Goal: Book appointment/travel/reservation

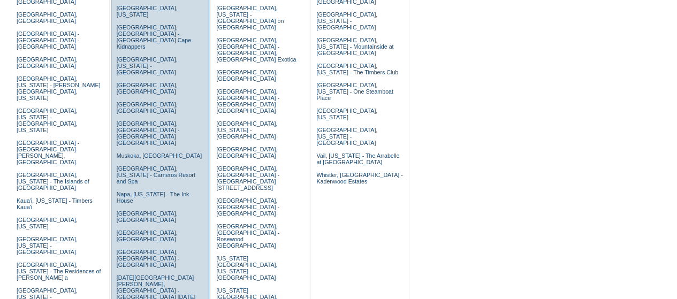
scroll to position [142, 0]
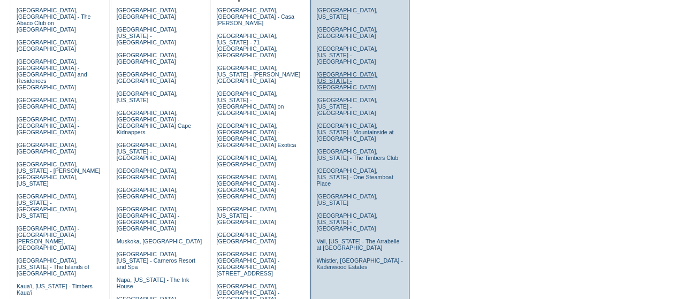
click at [338, 71] on link "[GEOGRAPHIC_DATA], [US_STATE] - [GEOGRAPHIC_DATA]" at bounding box center [346, 80] width 61 height 19
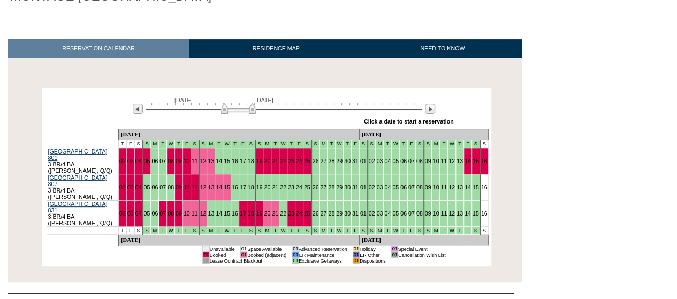
scroll to position [155, 0]
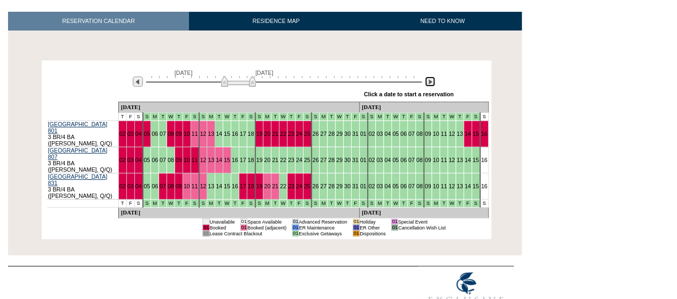
click at [427, 84] on img at bounding box center [430, 82] width 10 height 10
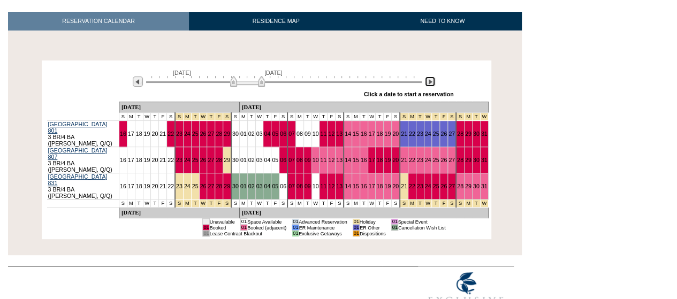
click at [429, 82] on img at bounding box center [430, 82] width 10 height 10
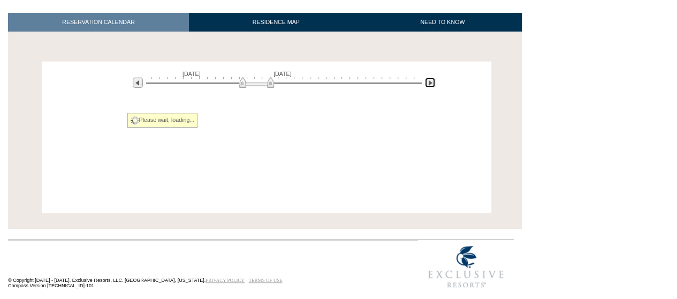
click at [429, 82] on img at bounding box center [430, 83] width 10 height 10
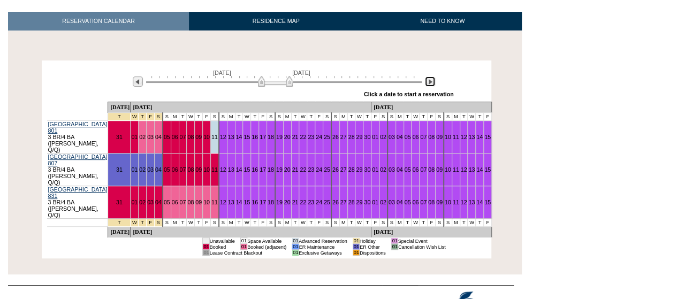
click at [429, 82] on img at bounding box center [430, 82] width 10 height 10
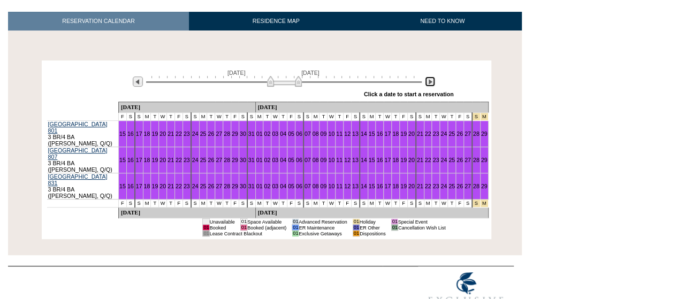
click at [429, 82] on img at bounding box center [430, 82] width 10 height 10
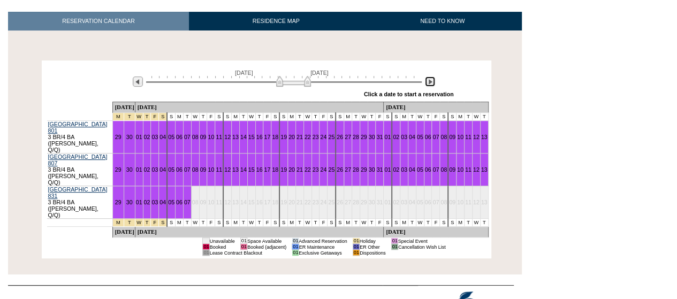
click at [429, 82] on img at bounding box center [430, 82] width 10 height 10
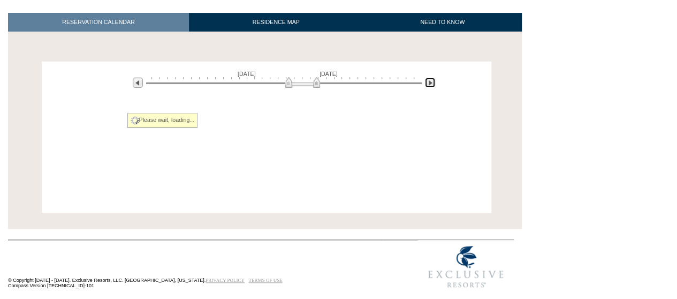
scroll to position [138, 0]
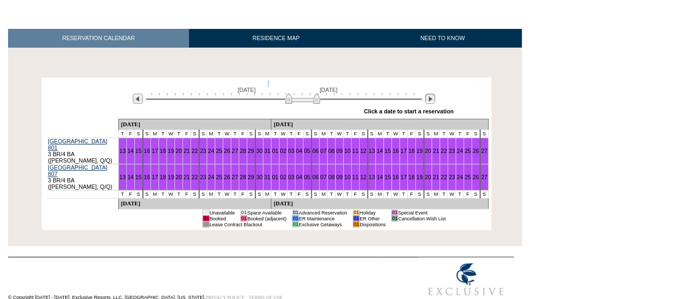
click at [429, 82] on div "August 13, 2026 September 27, 2026 » Apply these dates to all the calendars on …" at bounding box center [266, 99] width 444 height 39
click at [430, 101] on img at bounding box center [430, 99] width 10 height 10
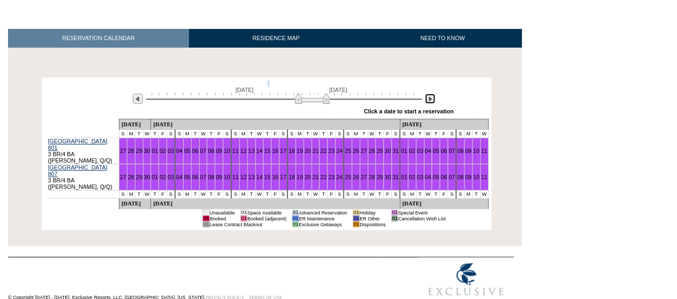
click at [430, 101] on img at bounding box center [430, 99] width 10 height 10
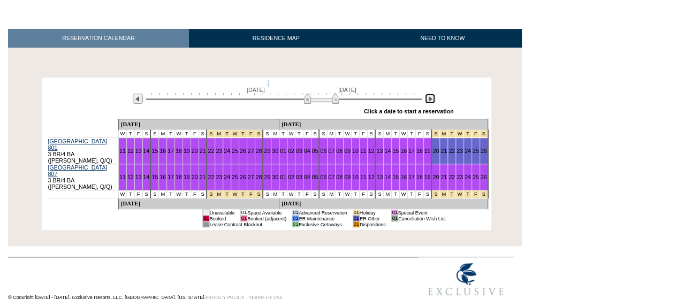
click at [430, 101] on img at bounding box center [430, 99] width 10 height 10
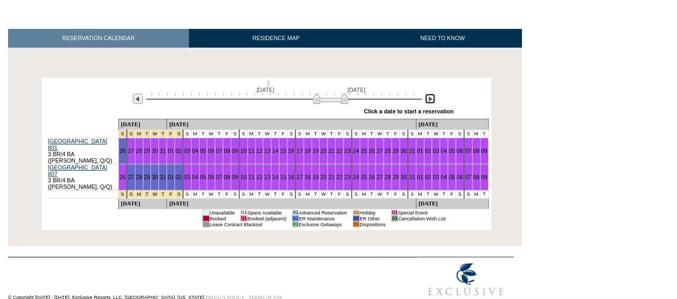
click at [430, 101] on img at bounding box center [430, 99] width 10 height 10
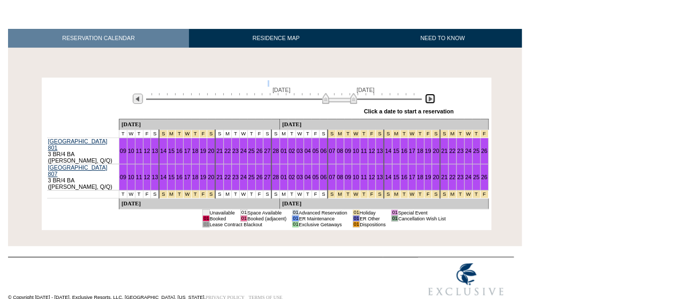
click at [430, 101] on img at bounding box center [430, 99] width 10 height 10
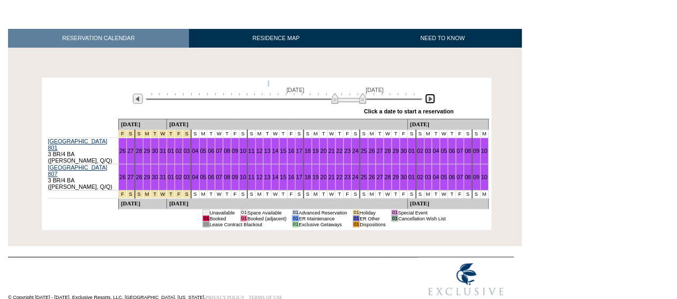
click at [430, 101] on img at bounding box center [430, 99] width 10 height 10
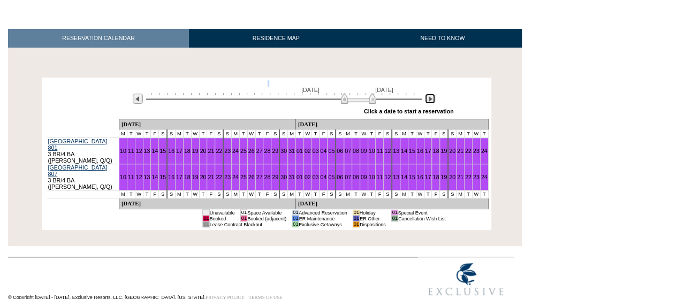
click at [430, 101] on img at bounding box center [430, 99] width 10 height 10
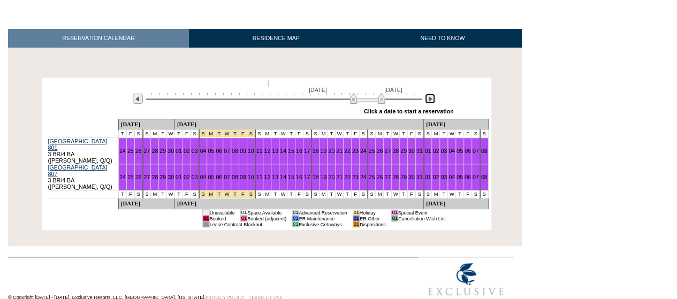
click at [430, 101] on img at bounding box center [430, 99] width 10 height 10
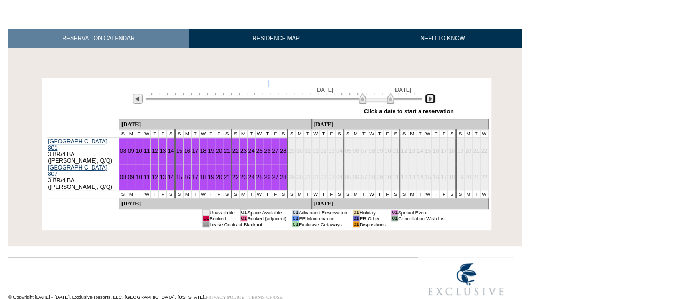
click at [430, 101] on img at bounding box center [430, 99] width 10 height 10
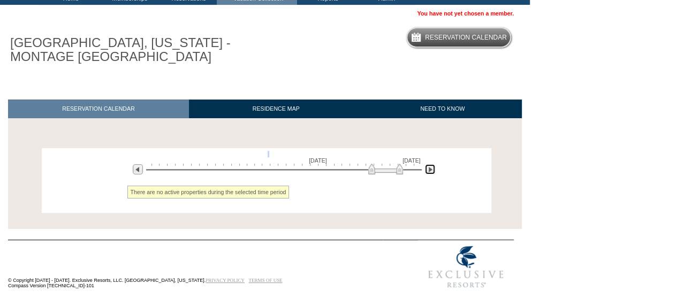
scroll to position [69, 0]
click at [139, 170] on img at bounding box center [138, 169] width 10 height 10
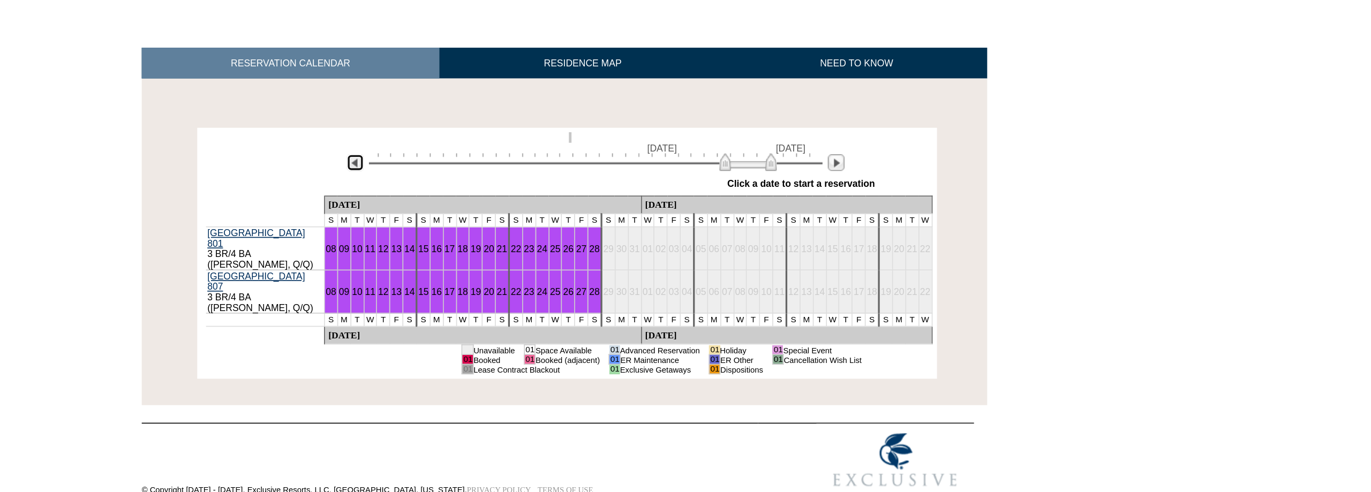
scroll to position [0, 0]
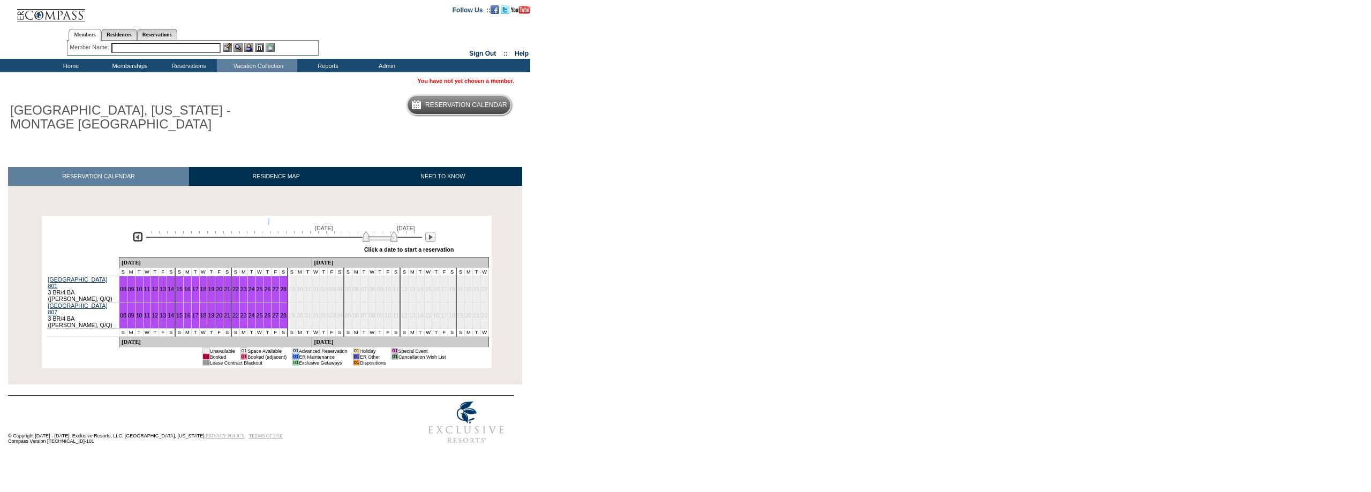
click at [393, 241] on img at bounding box center [379, 236] width 35 height 11
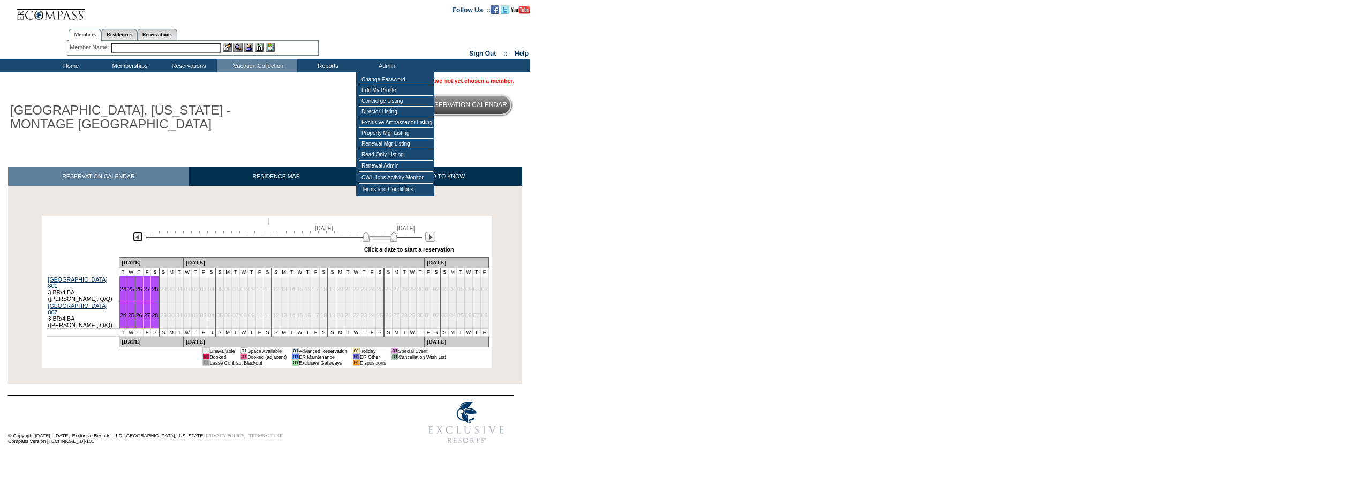
click at [135, 237] on img at bounding box center [138, 237] width 10 height 10
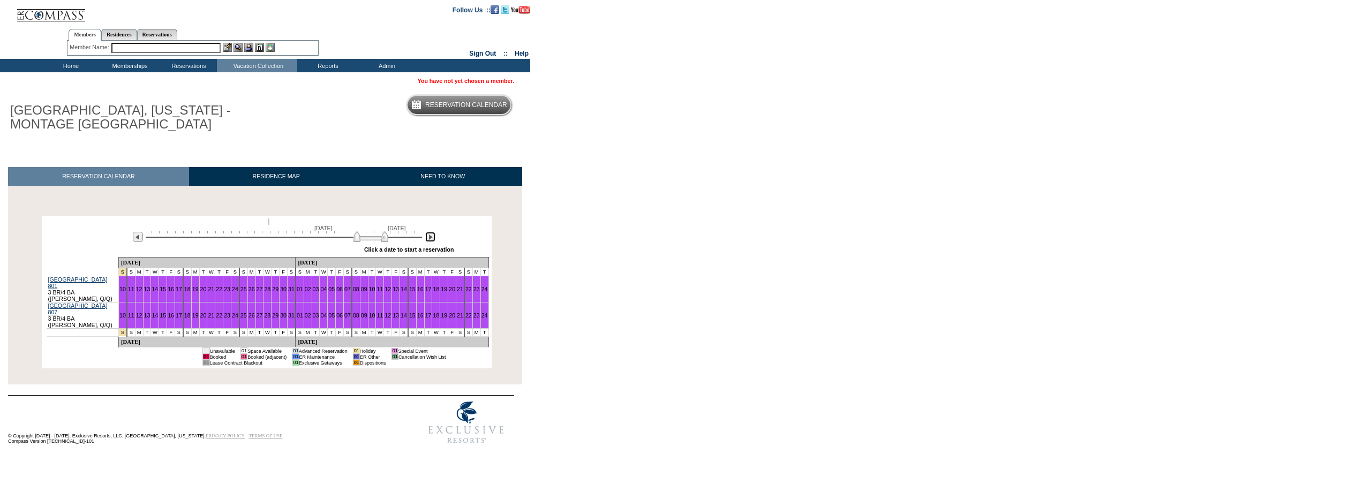
click at [433, 237] on img at bounding box center [430, 237] width 10 height 10
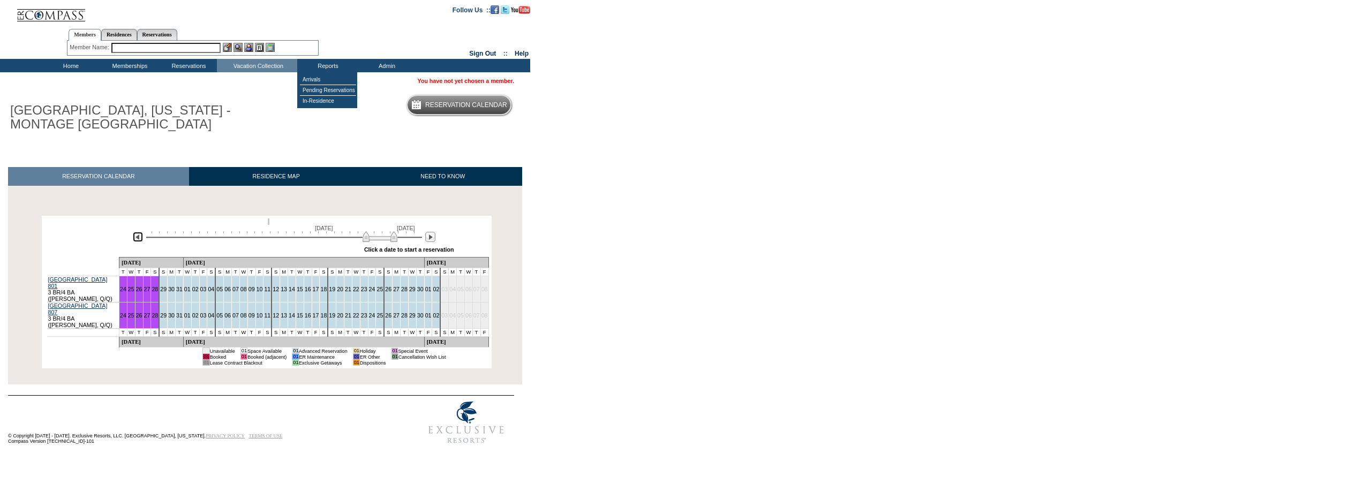
click at [139, 239] on img at bounding box center [138, 237] width 10 height 10
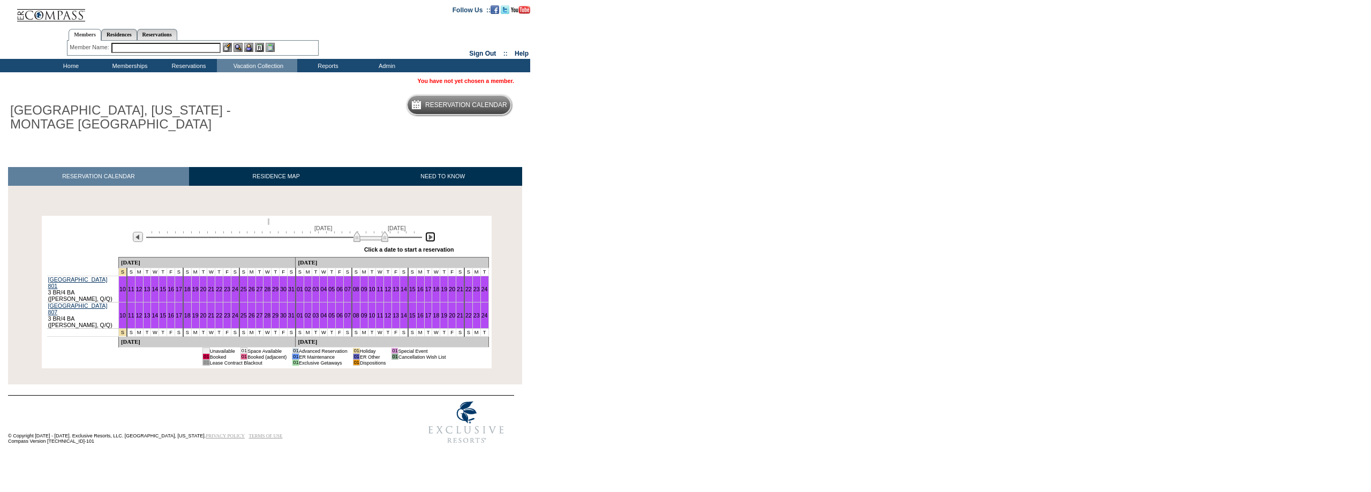
click at [433, 235] on img at bounding box center [430, 237] width 10 height 10
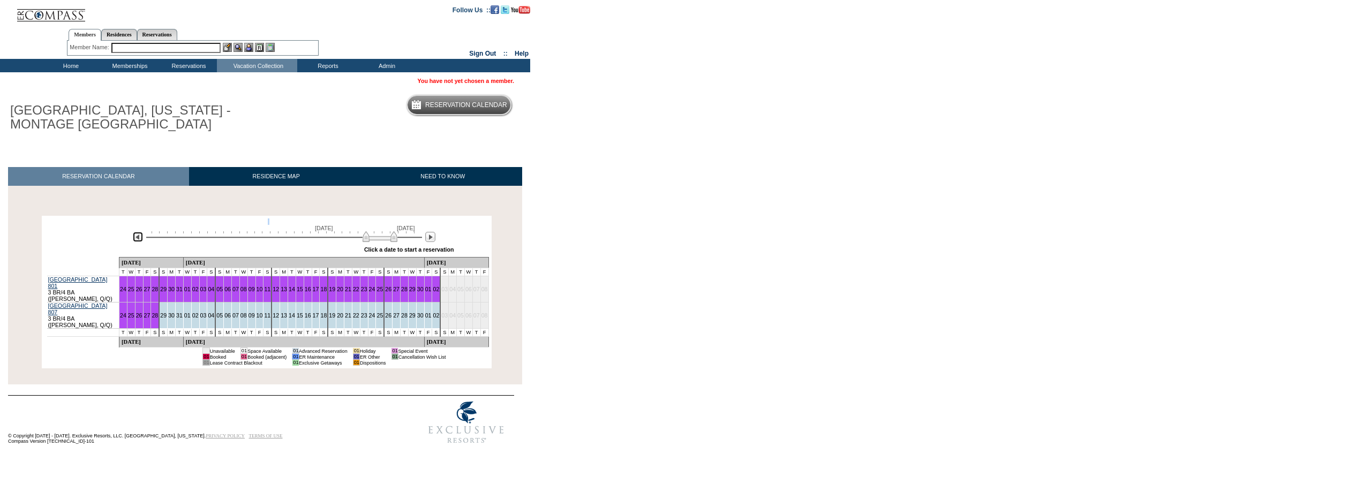
click at [138, 239] on img at bounding box center [138, 237] width 10 height 10
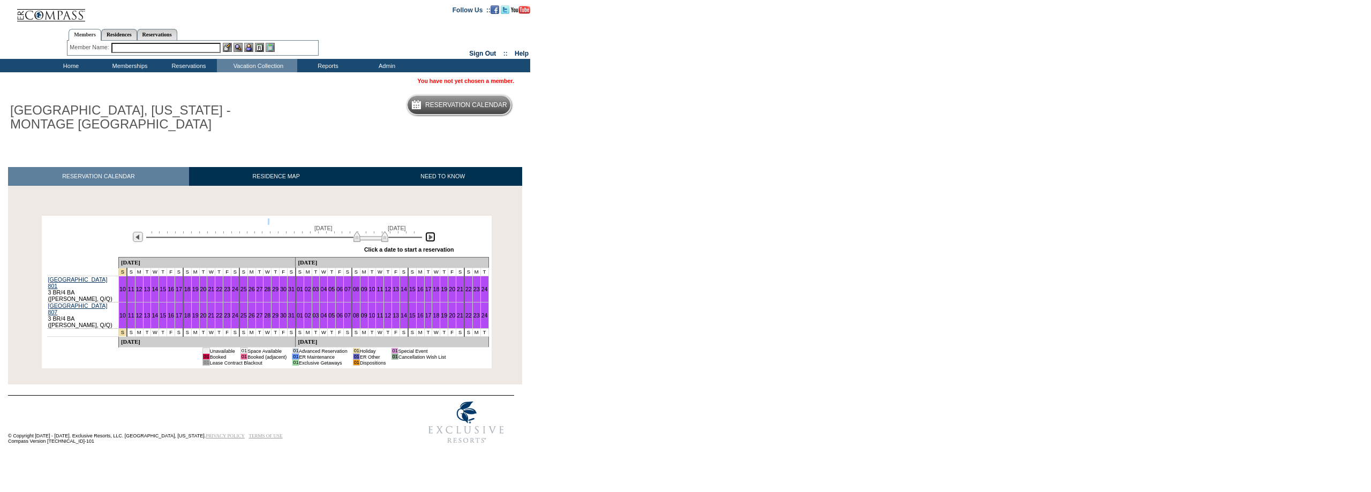
click at [428, 235] on img at bounding box center [430, 237] width 10 height 10
